Goal: Navigation & Orientation: Find specific page/section

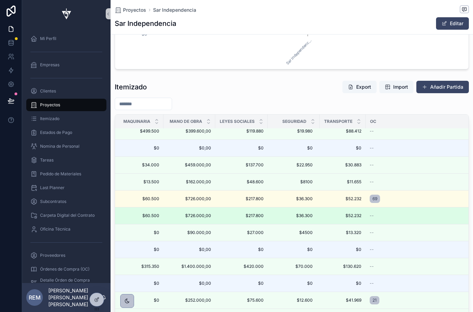
scroll to position [367, 582]
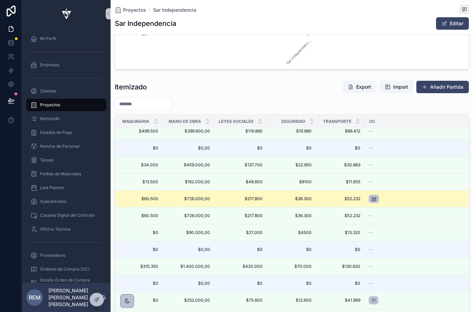
click at [376, 199] on span "69" at bounding box center [374, 199] width 5 height 6
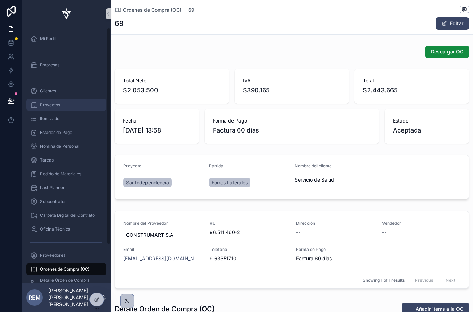
click at [51, 109] on div "Proyectos" at bounding box center [66, 105] width 72 height 11
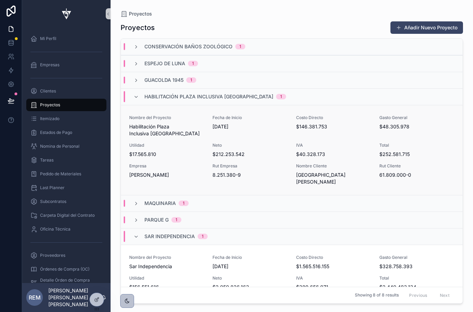
scroll to position [51, 0]
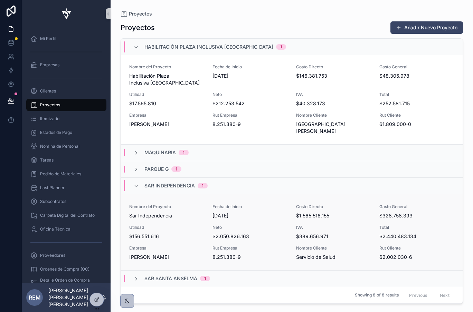
click at [195, 210] on div "Nombre del Proyecto Sar Independencia" at bounding box center [166, 211] width 75 height 15
click at [48, 185] on div "Last Planner" at bounding box center [66, 187] width 72 height 11
click at [53, 195] on div "Subcontratos" at bounding box center [66, 202] width 88 height 14
click at [54, 187] on span "Last Planner" at bounding box center [52, 188] width 25 height 6
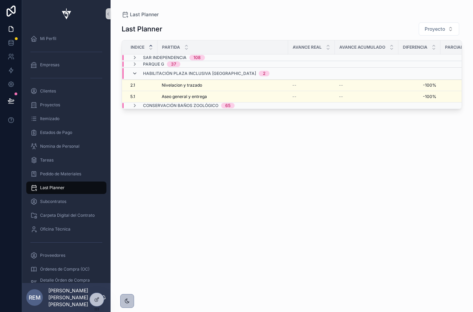
click at [133, 75] on icon "scrollable content" at bounding box center [135, 74] width 6 height 6
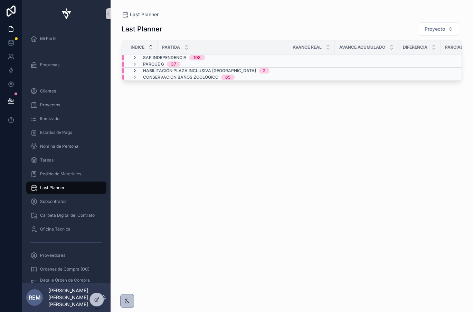
click at [133, 70] on icon "scrollable content" at bounding box center [135, 71] width 6 height 6
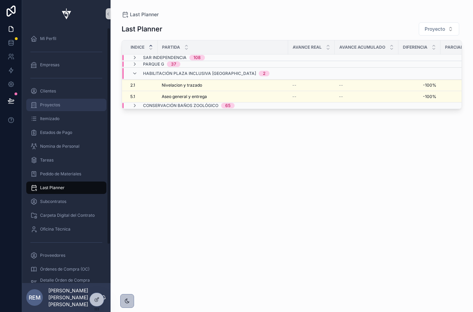
click at [51, 108] on div "Proyectos" at bounding box center [66, 105] width 72 height 11
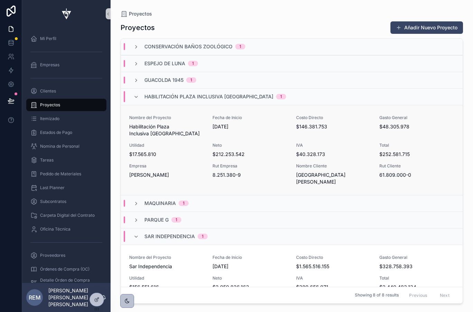
click at [160, 122] on div "Nombre del Proyecto Habilitación Plaza Inclusiva Parque Peñalolen" at bounding box center [166, 126] width 75 height 22
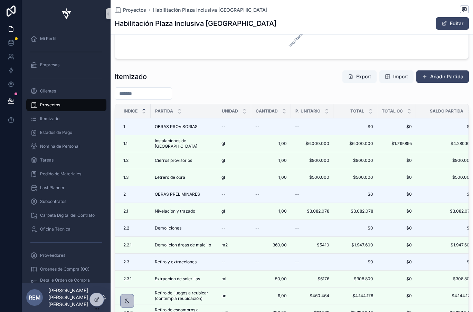
scroll to position [616, 0]
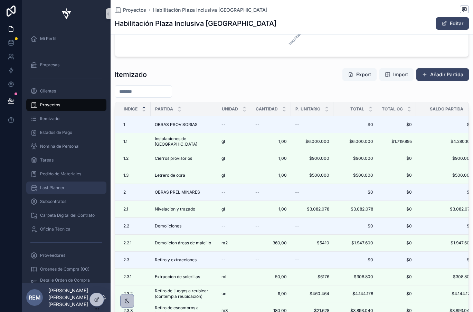
click at [53, 189] on span "Last Planner" at bounding box center [52, 188] width 25 height 6
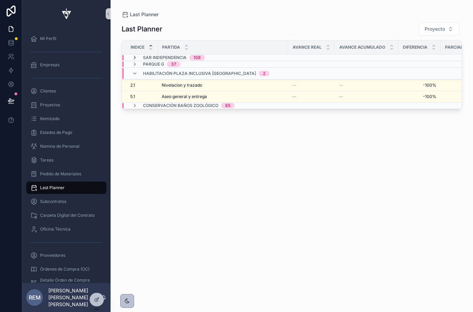
click at [134, 58] on icon "scrollable content" at bounding box center [135, 58] width 6 height 6
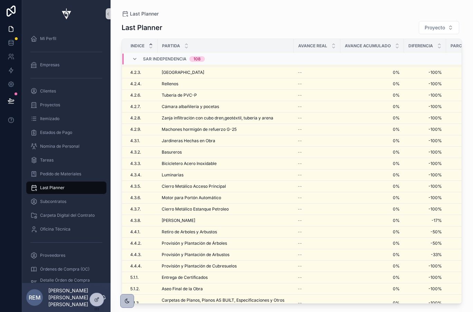
scroll to position [1068, 0]
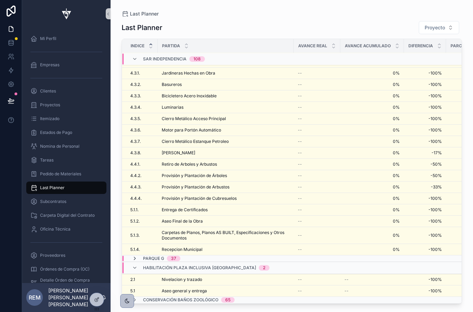
click at [134, 258] on icon "scrollable content" at bounding box center [135, 259] width 6 height 6
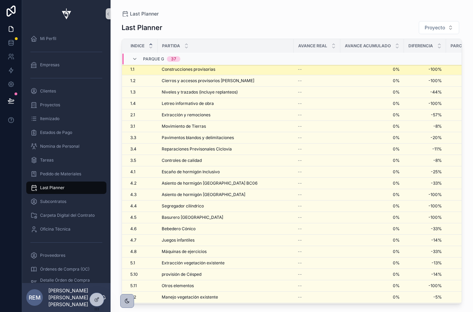
scroll to position [1493, 0]
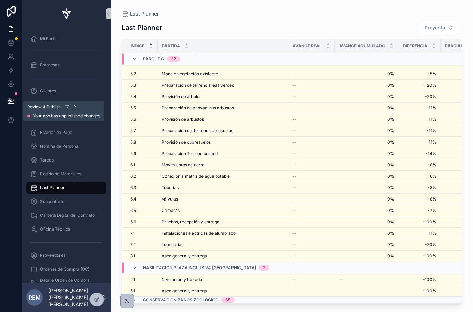
click at [14, 102] on button at bounding box center [10, 100] width 15 height 19
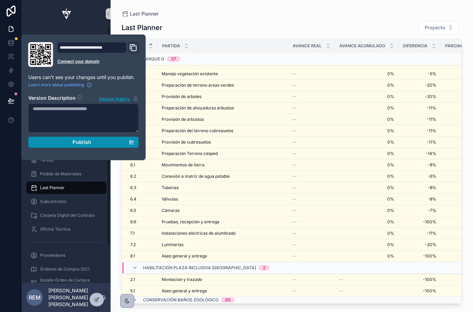
click at [86, 144] on span "Publish" at bounding box center [82, 142] width 19 height 6
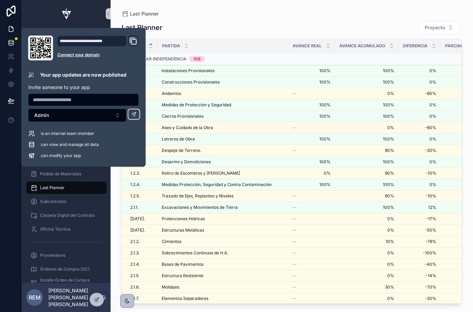
click at [199, 19] on div "Last Planner Proyecto Indice Partida Avance Real Avance Acumulado Diferencia Pa…" at bounding box center [292, 161] width 340 height 288
click at [9, 41] on icon at bounding box center [11, 42] width 7 height 7
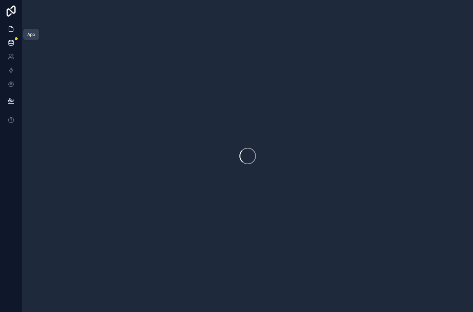
click at [10, 29] on icon at bounding box center [11, 29] width 7 height 7
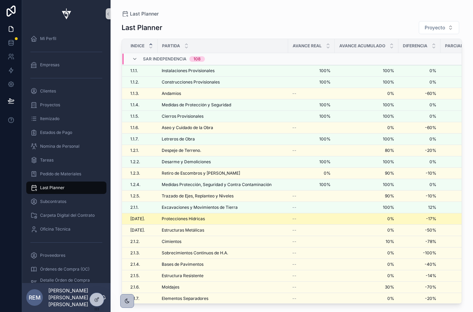
scroll to position [23, 0]
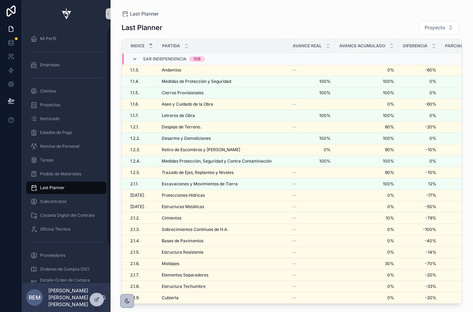
click at [134, 58] on icon "scrollable content" at bounding box center [135, 59] width 6 height 6
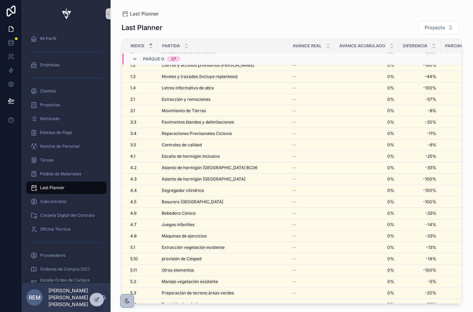
click at [133, 60] on icon "scrollable content" at bounding box center [135, 59] width 6 height 6
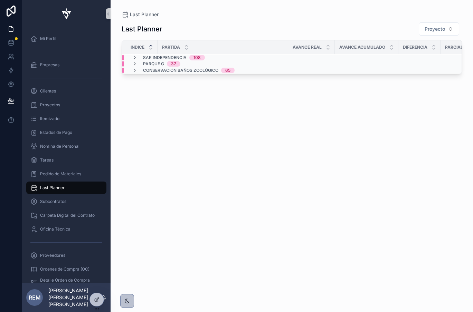
scroll to position [0, 0]
click at [134, 93] on div "Last Planner Proyecto Indice Partida Avance Real Avance Acumulado Diferencia Pa…" at bounding box center [292, 161] width 340 height 286
click at [47, 106] on span "Proyectos" at bounding box center [50, 105] width 20 height 6
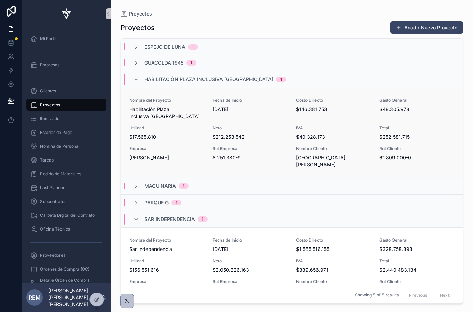
scroll to position [51, 0]
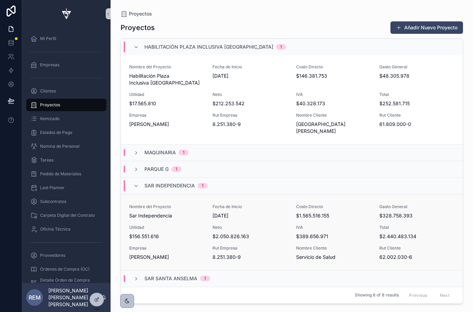
click at [153, 219] on span "Sar Independencia" at bounding box center [166, 216] width 75 height 7
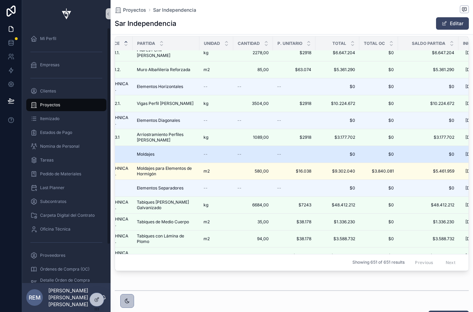
scroll to position [672, 0]
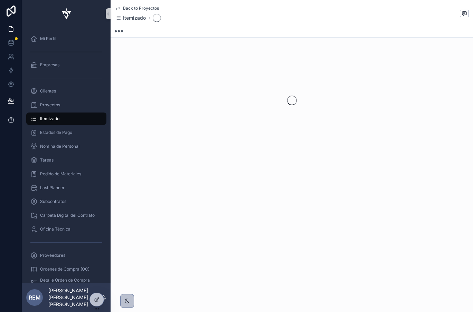
click at [300, 178] on div "Back to Proyectos Itemizado" at bounding box center [292, 99] width 363 height 199
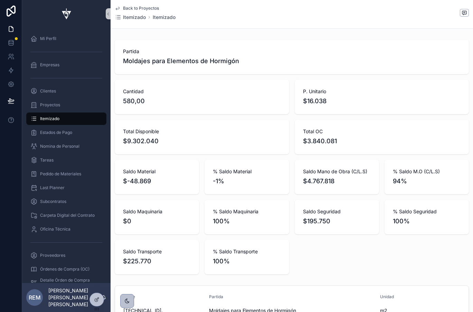
click at [128, 8] on span "Back to Proyectos" at bounding box center [141, 9] width 36 height 6
click at [44, 103] on span "Proyectos" at bounding box center [50, 105] width 20 height 6
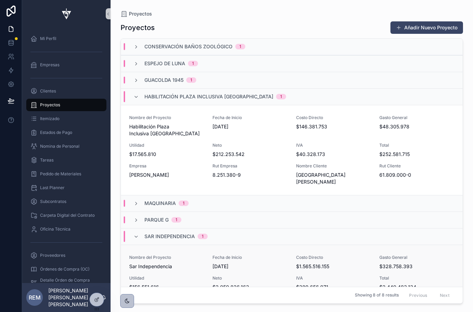
click at [167, 267] on span "Sar Independencia" at bounding box center [166, 266] width 75 height 7
